Goal: Navigation & Orientation: Find specific page/section

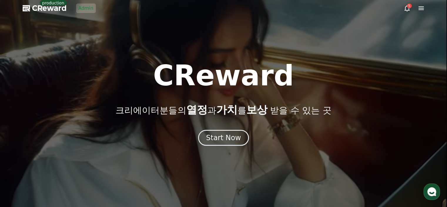
click at [82, 13] on link "Admin" at bounding box center [86, 8] width 20 height 9
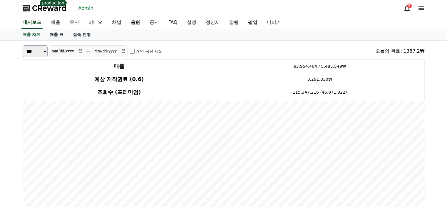
click at [54, 34] on link "매출 표" at bounding box center [56, 34] width 23 height 11
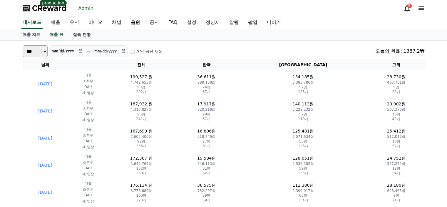
click at [325, 20] on div "대시보드 매출 유저 비디오 채널 음원 공지 FAQ 설정 정산서 알림 팝업 디버거" at bounding box center [224, 22] width 412 height 12
click at [210, 55] on div "**********" at bounding box center [224, 51] width 402 height 12
click at [78, 21] on link "유저" at bounding box center [74, 22] width 19 height 12
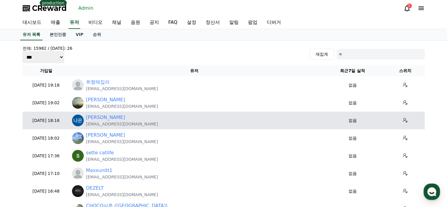
scroll to position [29, 0]
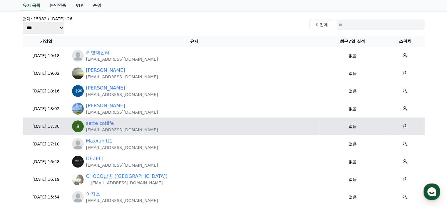
click at [121, 133] on td "sette catlife [EMAIL_ADDRESS][DOMAIN_NAME]" at bounding box center [195, 126] width 250 height 18
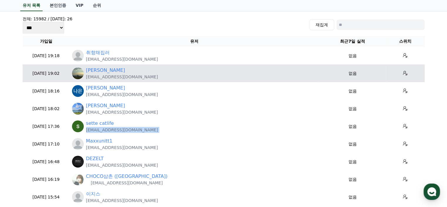
copy tr "[EMAIL_ADDRESS][DOMAIN_NAME]"
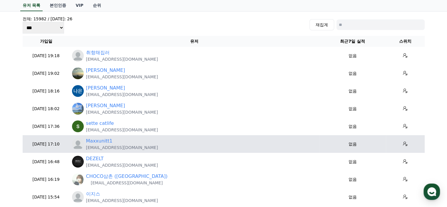
click at [114, 150] on p "[EMAIL_ADDRESS][DOMAIN_NAME]" at bounding box center [122, 147] width 72 height 6
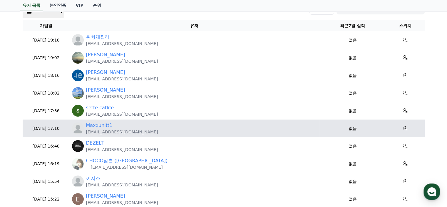
scroll to position [59, 0]
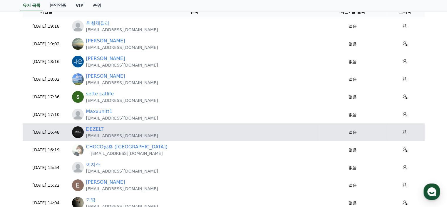
click at [118, 137] on p "[EMAIL_ADDRESS][DOMAIN_NAME]" at bounding box center [122, 136] width 72 height 6
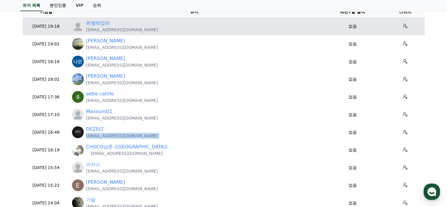
copy tr "[EMAIL_ADDRESS][DOMAIN_NAME]"
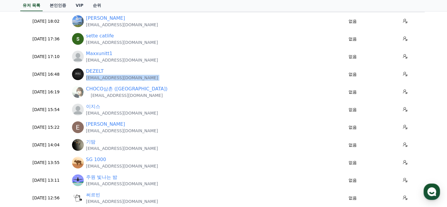
scroll to position [118, 0]
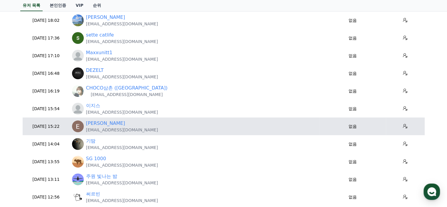
click at [119, 130] on p "[EMAIL_ADDRESS][DOMAIN_NAME]" at bounding box center [122, 130] width 72 height 6
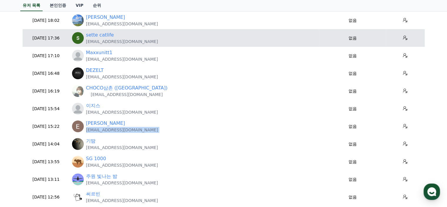
copy tr "[EMAIL_ADDRESS][DOMAIN_NAME]"
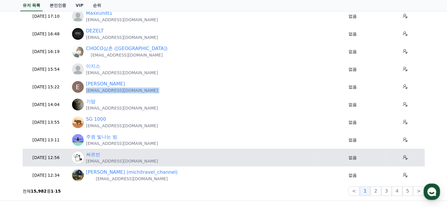
scroll to position [206, 0]
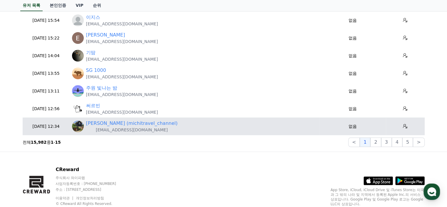
click at [122, 130] on p "[EMAIL_ADDRESS][DOMAIN_NAME]" at bounding box center [132, 130] width 92 height 6
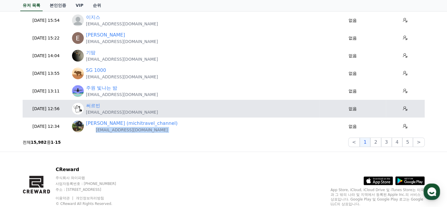
copy tr "[EMAIL_ADDRESS][DOMAIN_NAME]"
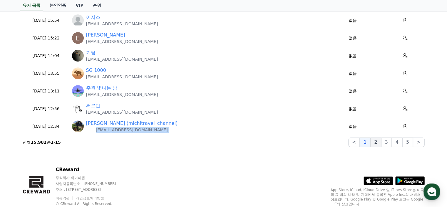
click at [381, 142] on button "2" at bounding box center [386, 141] width 11 height 9
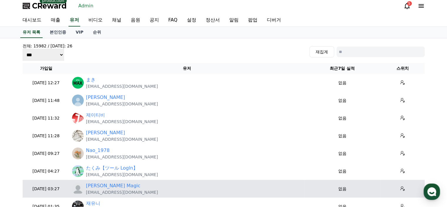
scroll to position [0, 0]
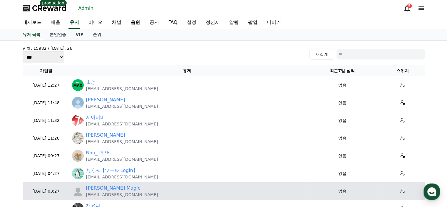
click at [111, 195] on p "[EMAIL_ADDRESS][DOMAIN_NAME]" at bounding box center [122, 194] width 72 height 6
copy tr "[EMAIL_ADDRESS][DOMAIN_NAME]"
click at [95, 187] on link "[PERSON_NAME] Magic" at bounding box center [113, 187] width 54 height 7
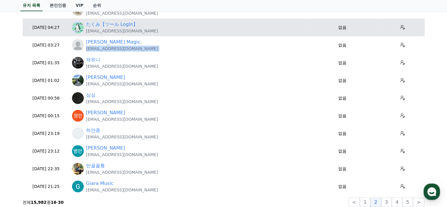
scroll to position [147, 0]
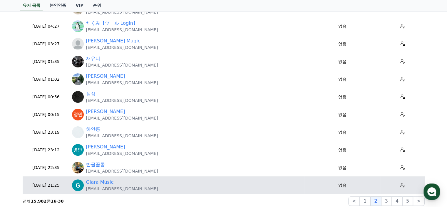
click at [110, 188] on p "[EMAIL_ADDRESS][DOMAIN_NAME]" at bounding box center [122, 188] width 72 height 6
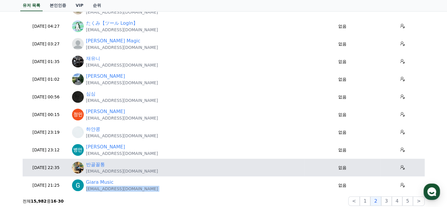
copy tr "[EMAIL_ADDRESS][DOMAIN_NAME]"
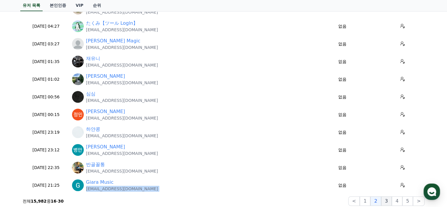
click at [402, 198] on button "3" at bounding box center [407, 200] width 11 height 9
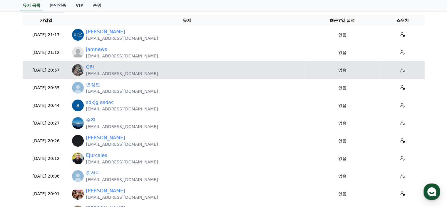
scroll to position [59, 0]
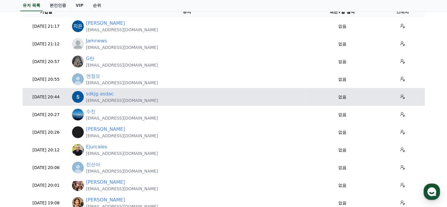
click at [114, 102] on p "[EMAIL_ADDRESS][DOMAIN_NAME]" at bounding box center [122, 100] width 72 height 6
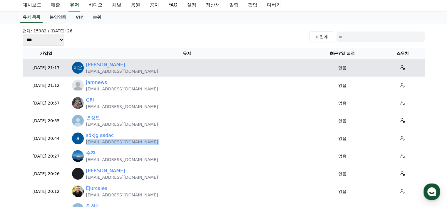
scroll to position [0, 0]
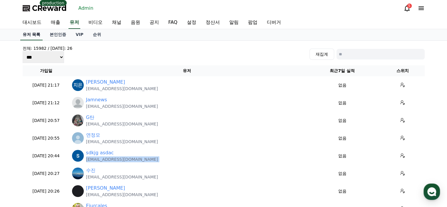
click at [31, 34] on link "유저 목록" at bounding box center [31, 34] width 23 height 11
click at [112, 22] on link "채널" at bounding box center [116, 22] width 19 height 12
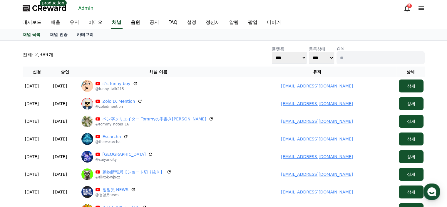
click at [53, 40] on link "채널 인증" at bounding box center [58, 34] width 27 height 11
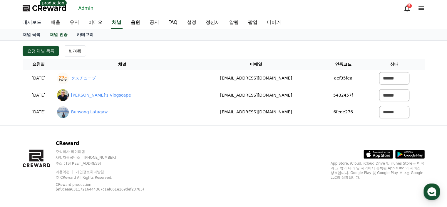
click at [36, 22] on link "대시보드" at bounding box center [32, 22] width 28 height 12
